Goal: Information Seeking & Learning: Learn about a topic

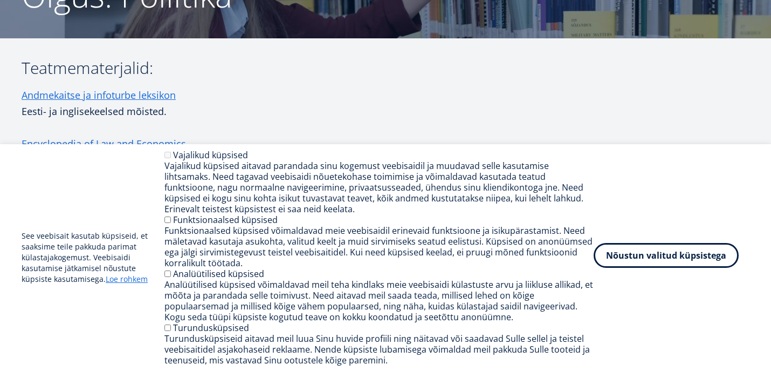
scroll to position [134, 0]
click at [650, 256] on button "Nõustun valitud küpsistega" at bounding box center [666, 255] width 145 height 25
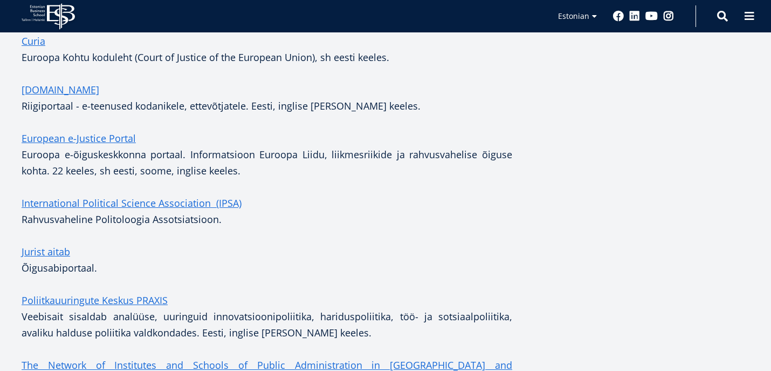
scroll to position [682, 0]
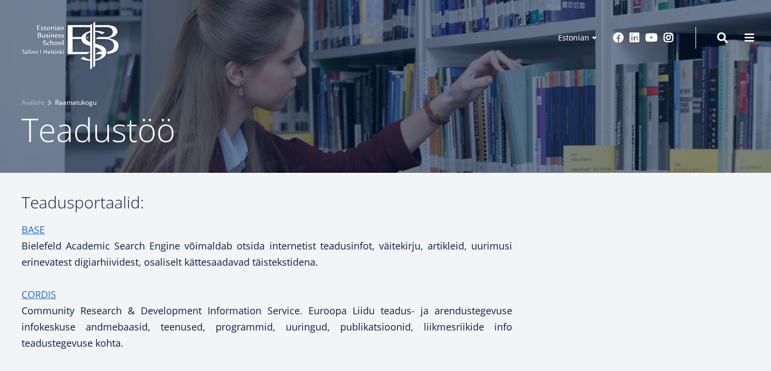
click at [81, 100] on link "Raamatukogu" at bounding box center [76, 102] width 42 height 11
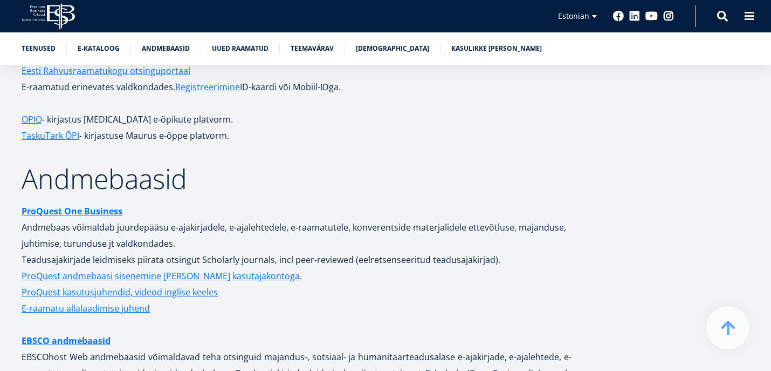
scroll to position [1977, 0]
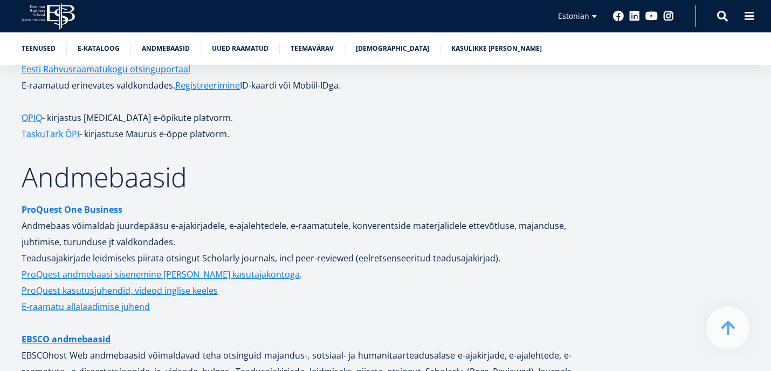
click at [102, 203] on strong "ProQuest One Business" at bounding box center [72, 209] width 101 height 12
click at [252, 201] on p "ProQuest One Business Andmebaas võimaldab juurdepääsu e-ajakirjadele, e-ajaleht…" at bounding box center [297, 233] width 550 height 65
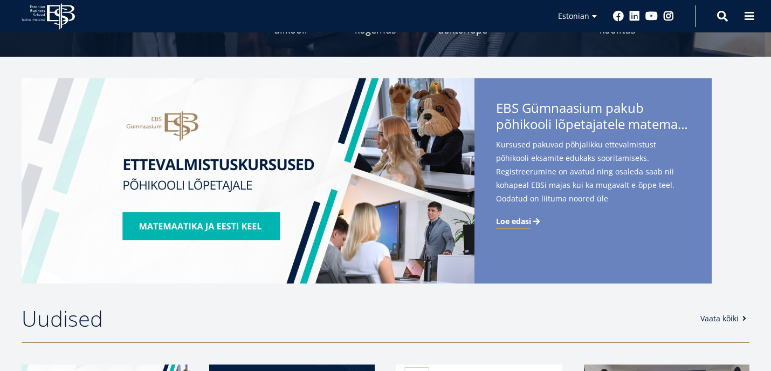
scroll to position [166, 0]
